Goal: Find specific page/section: Find specific page/section

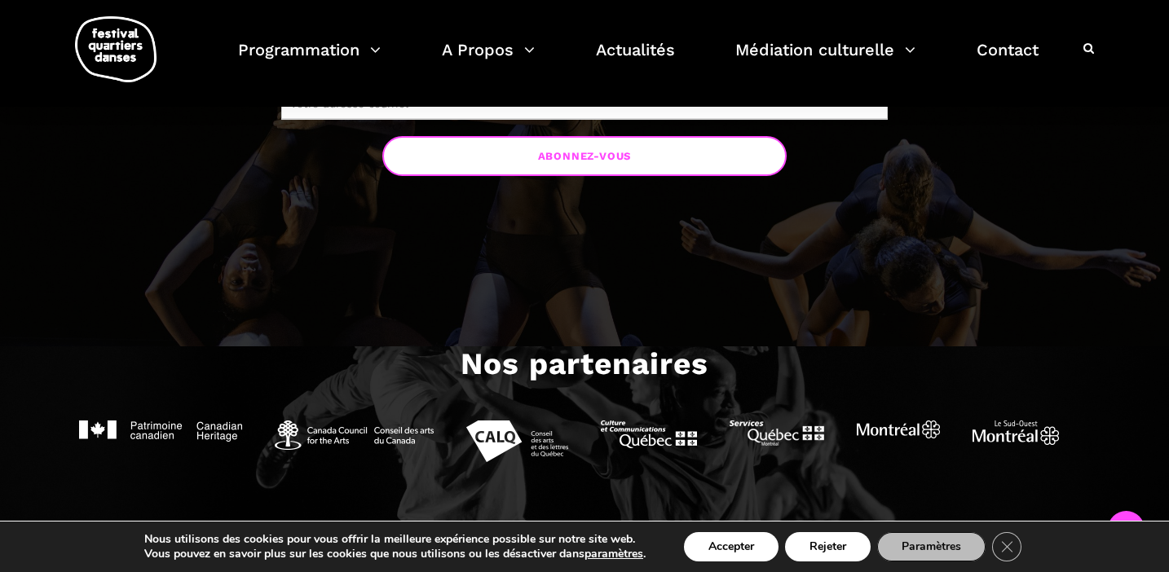
scroll to position [1449, 0]
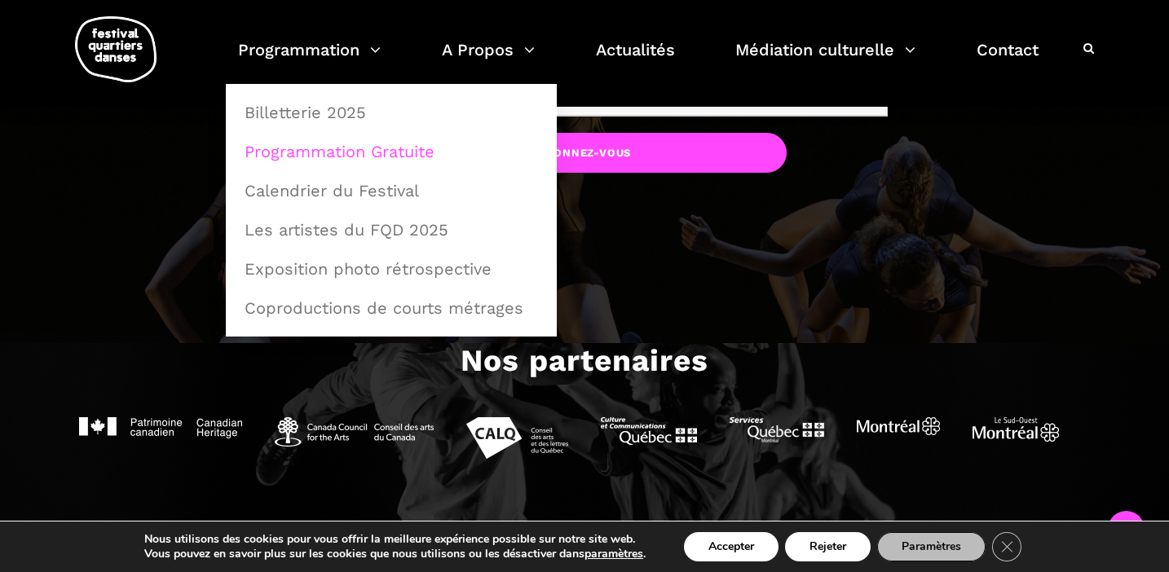
click at [329, 150] on link "Programmation Gratuite" at bounding box center [391, 152] width 313 height 38
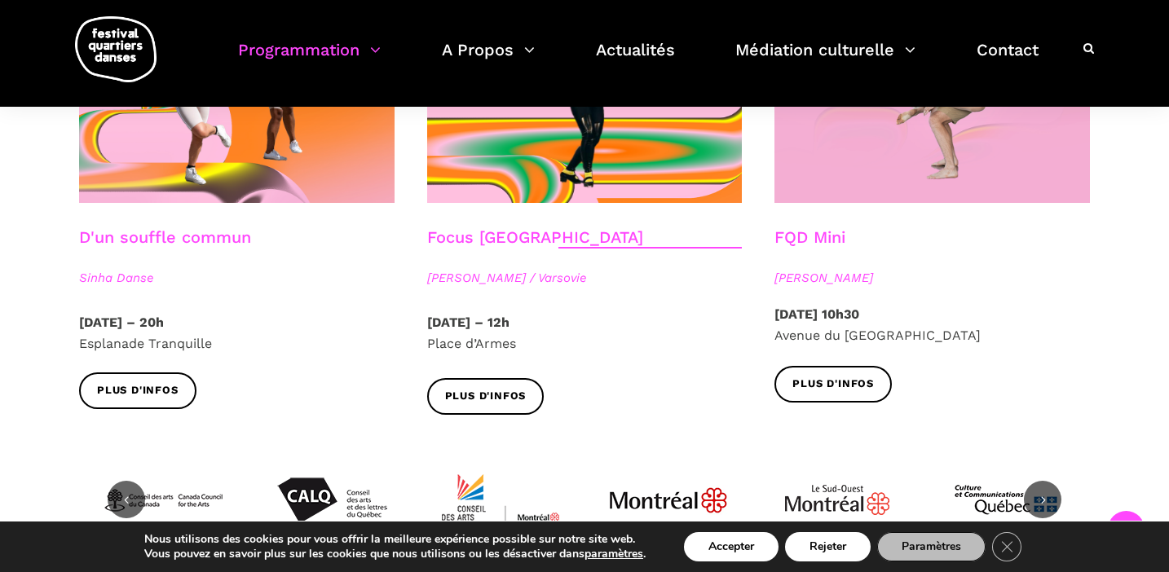
scroll to position [1938, 0]
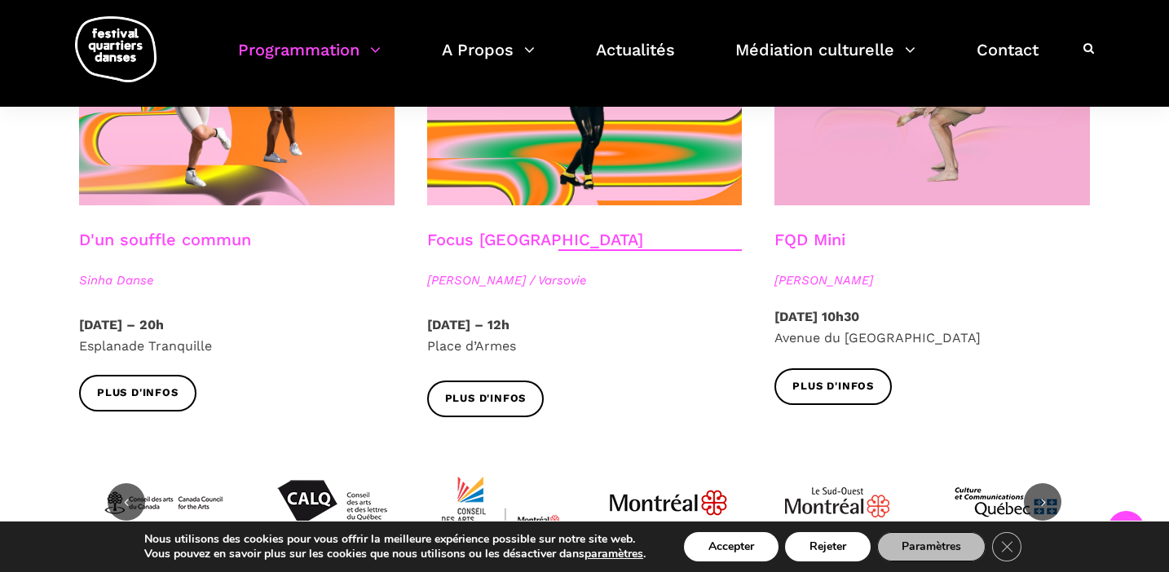
click at [232, 230] on link "D'un souffle commun" at bounding box center [165, 240] width 172 height 20
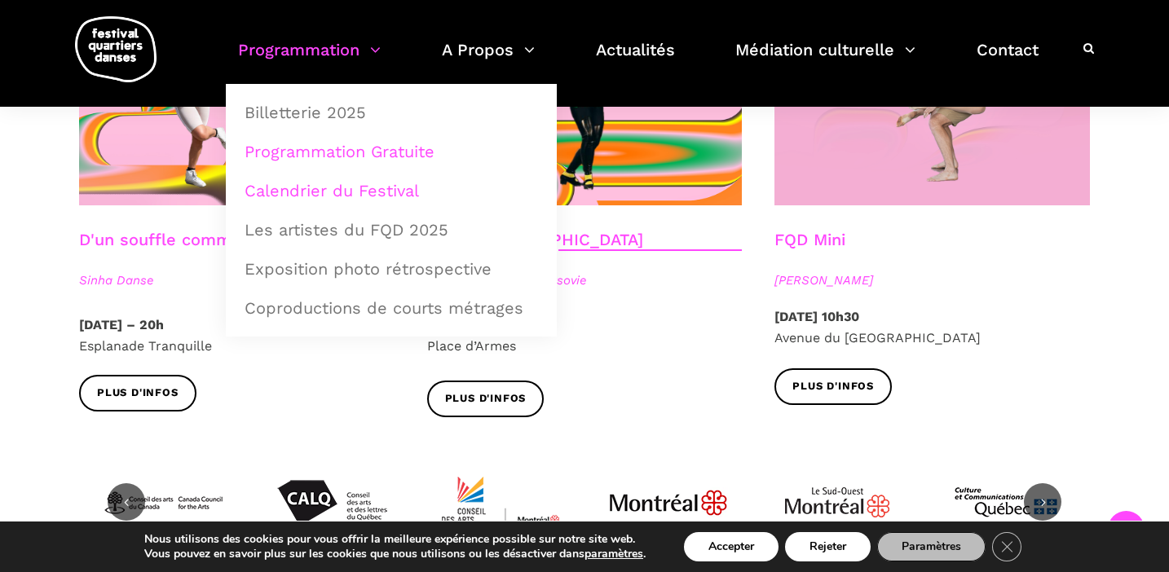
click at [383, 187] on link "Calendrier du Festival" at bounding box center [391, 191] width 313 height 38
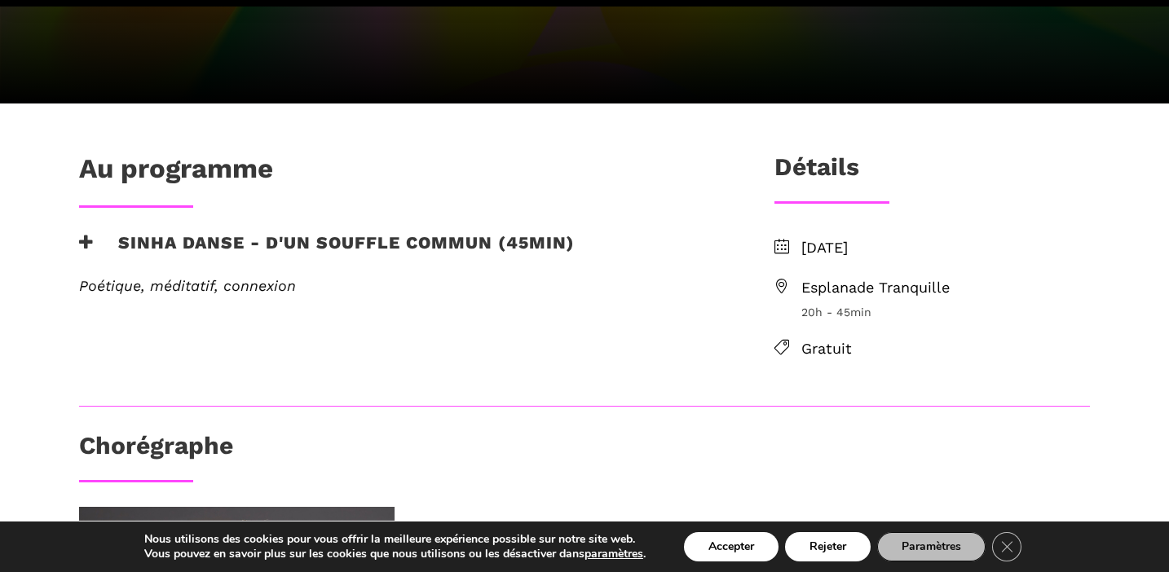
scroll to position [331, 0]
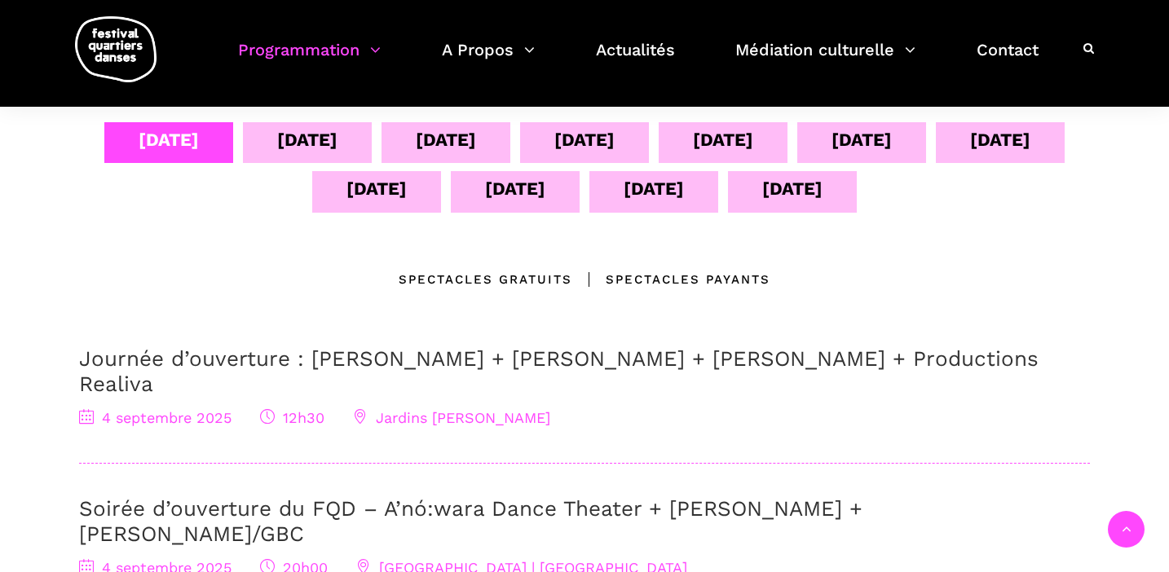
scroll to position [373, 0]
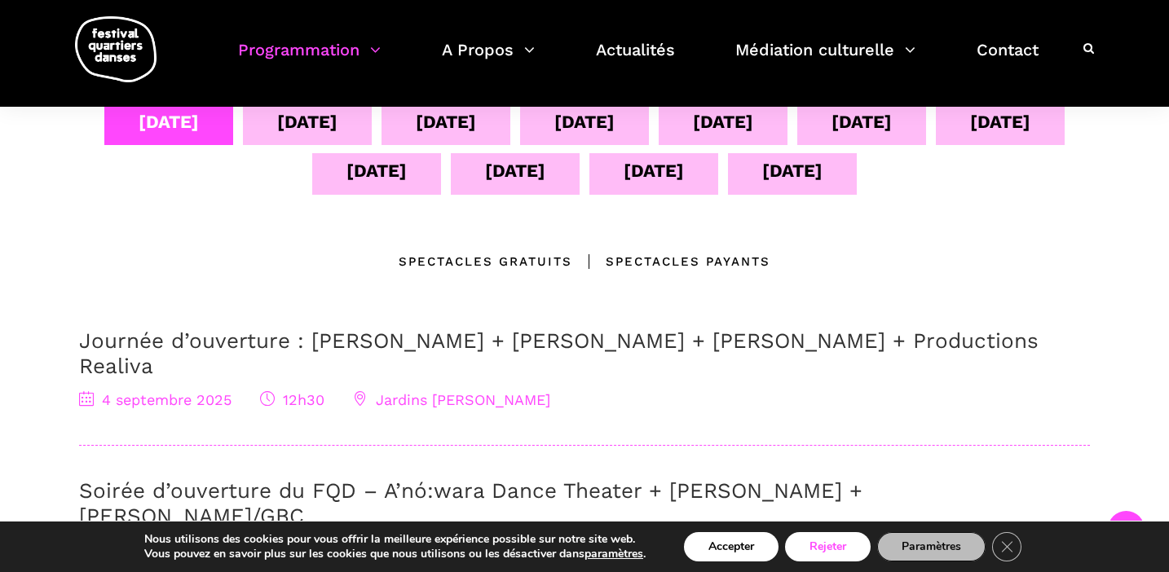
click at [841, 548] on button "Rejeter" at bounding box center [828, 546] width 86 height 29
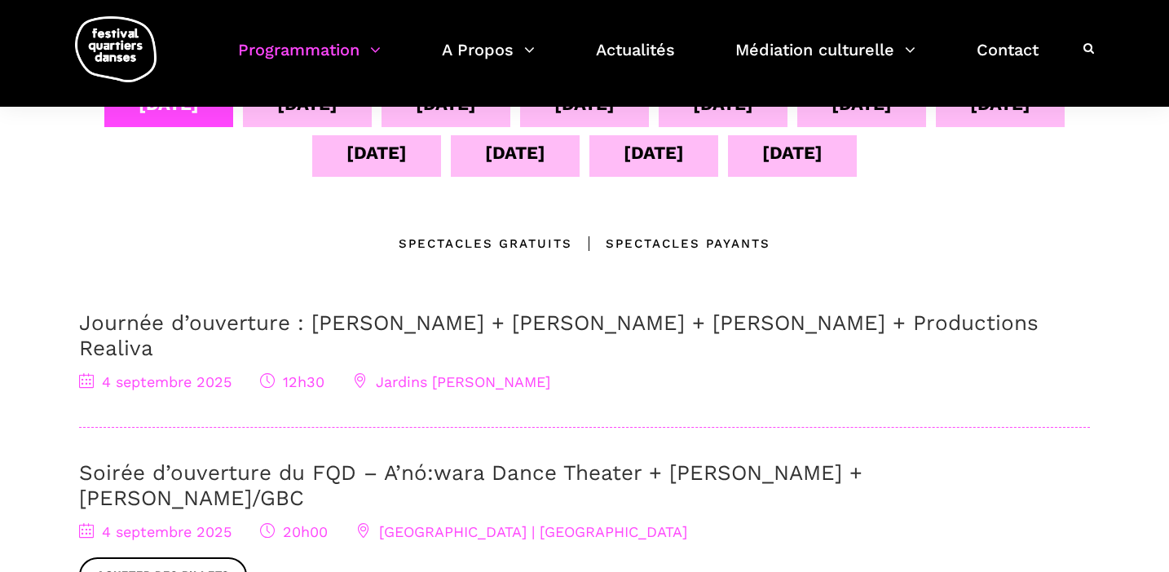
scroll to position [186, 0]
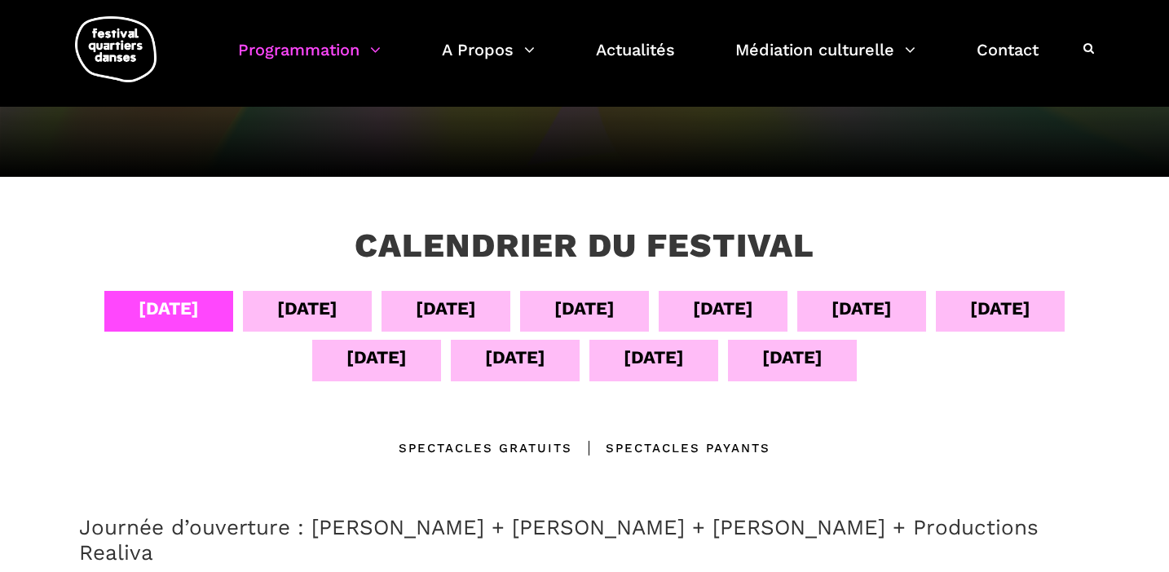
click at [294, 283] on div "Calendrier du festival" at bounding box center [585, 258] width 626 height 65
click at [292, 316] on div "[DATE]" at bounding box center [307, 308] width 60 height 29
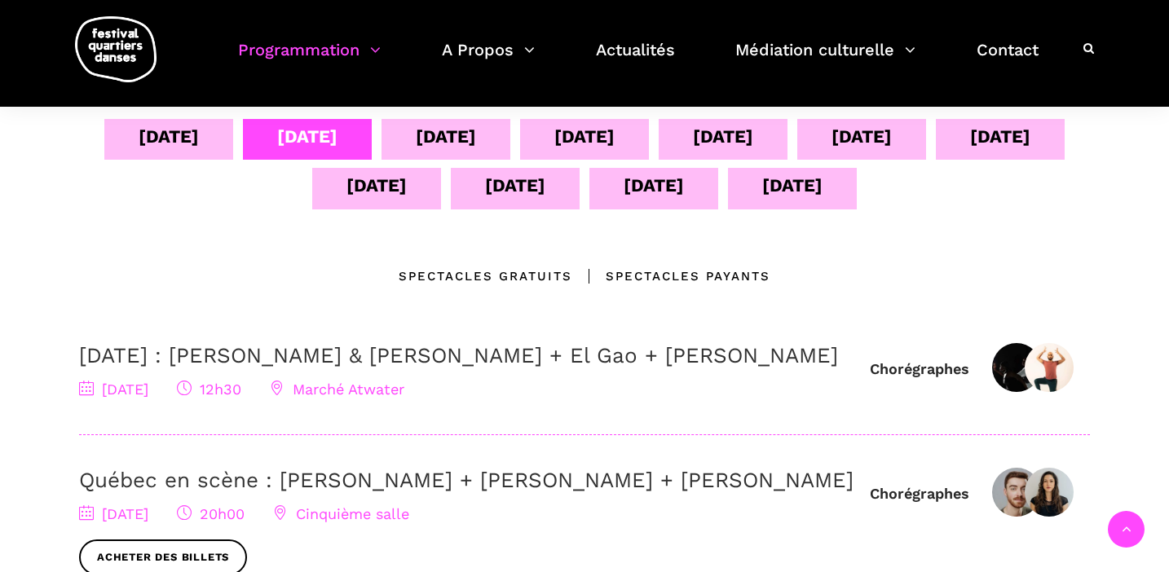
scroll to position [357, 0]
click at [394, 152] on div "[DATE]" at bounding box center [446, 140] width 129 height 41
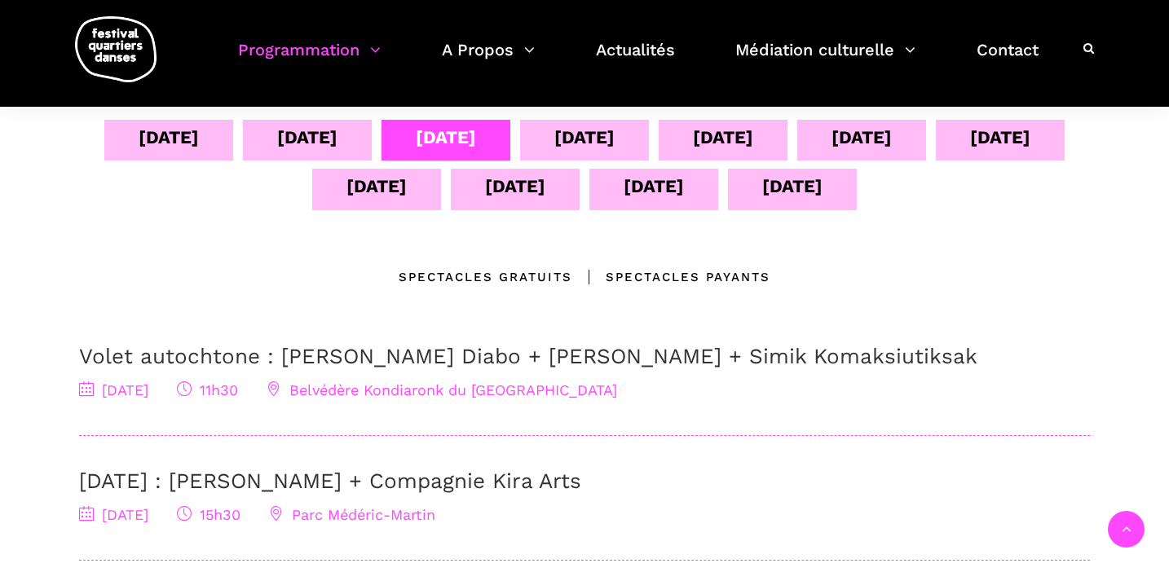
click at [571, 148] on div "[DATE]" at bounding box center [584, 137] width 60 height 29
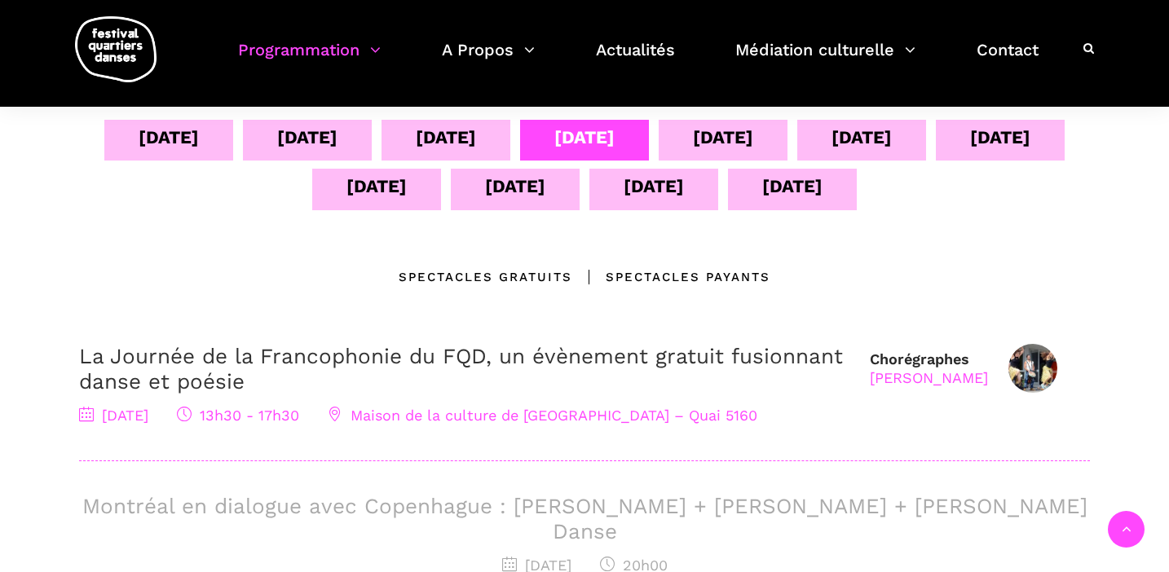
click at [698, 123] on div "[DATE]" at bounding box center [723, 137] width 60 height 29
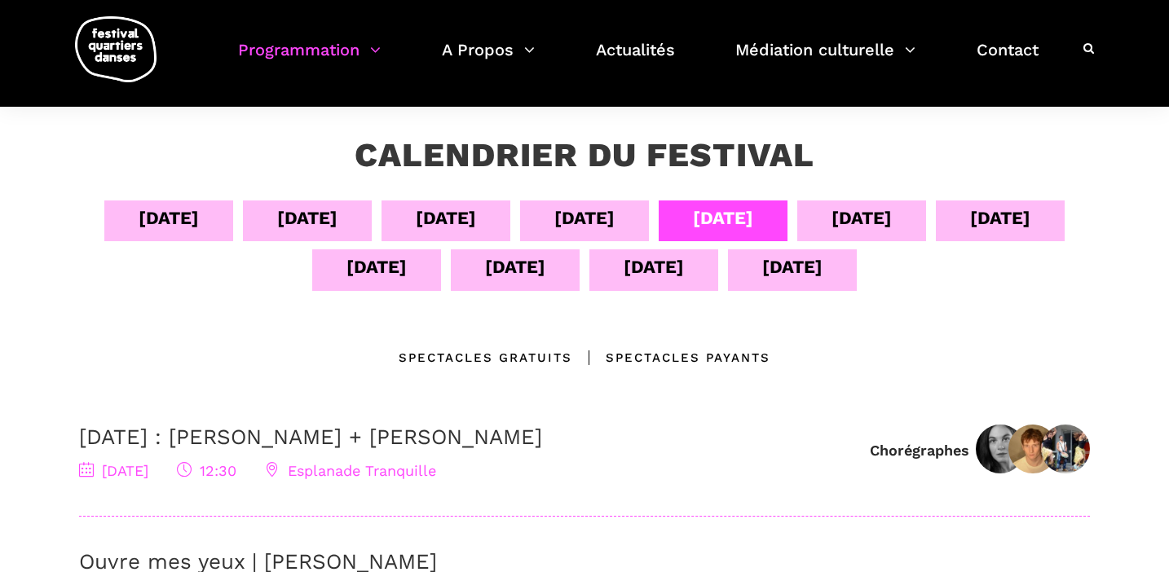
scroll to position [29, 0]
